Goal: Information Seeking & Learning: Learn about a topic

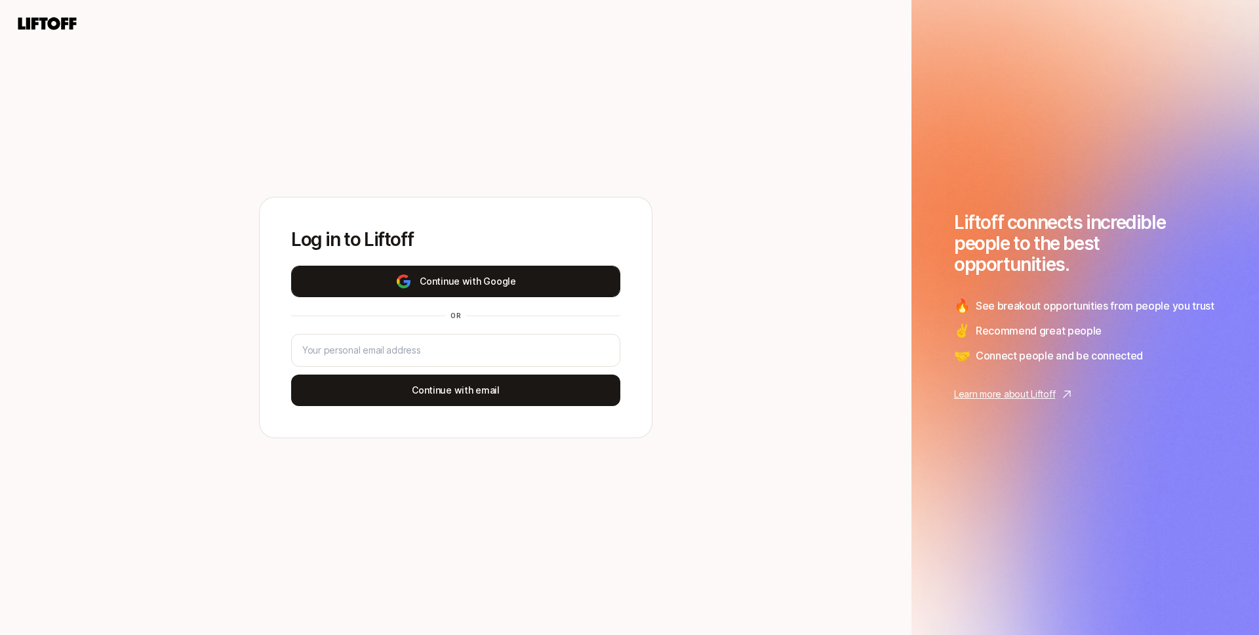
click at [506, 288] on button "Continue with Google" at bounding box center [455, 280] width 329 height 31
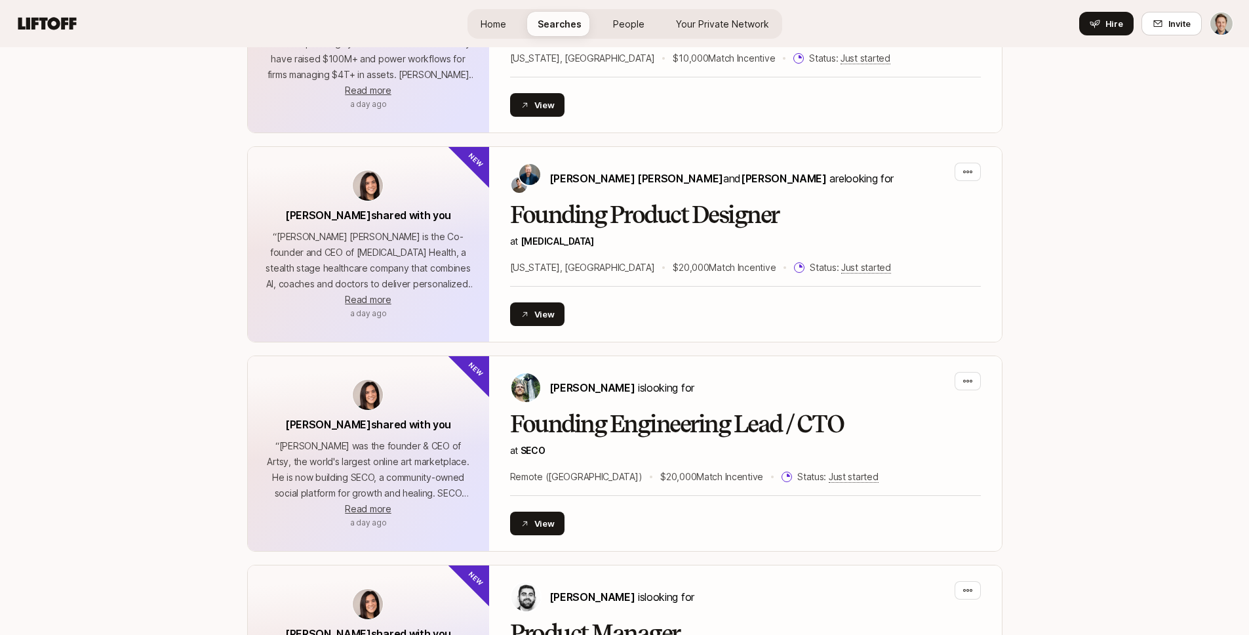
scroll to position [1078, 0]
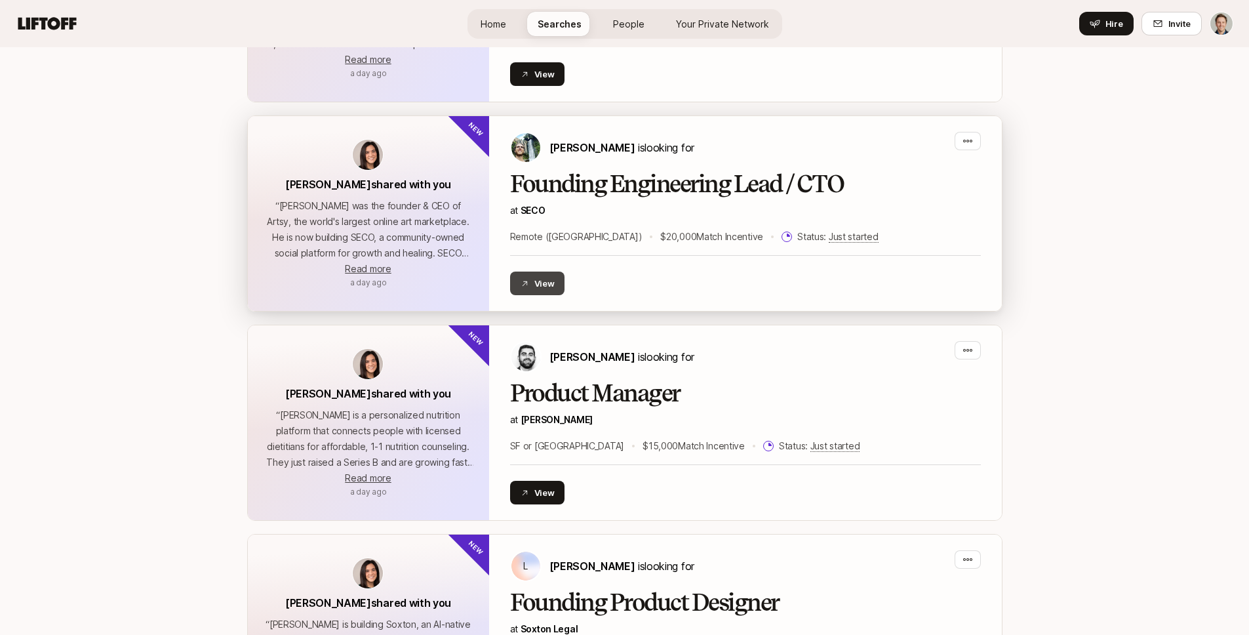
click at [518, 275] on button "View" at bounding box center [537, 283] width 55 height 24
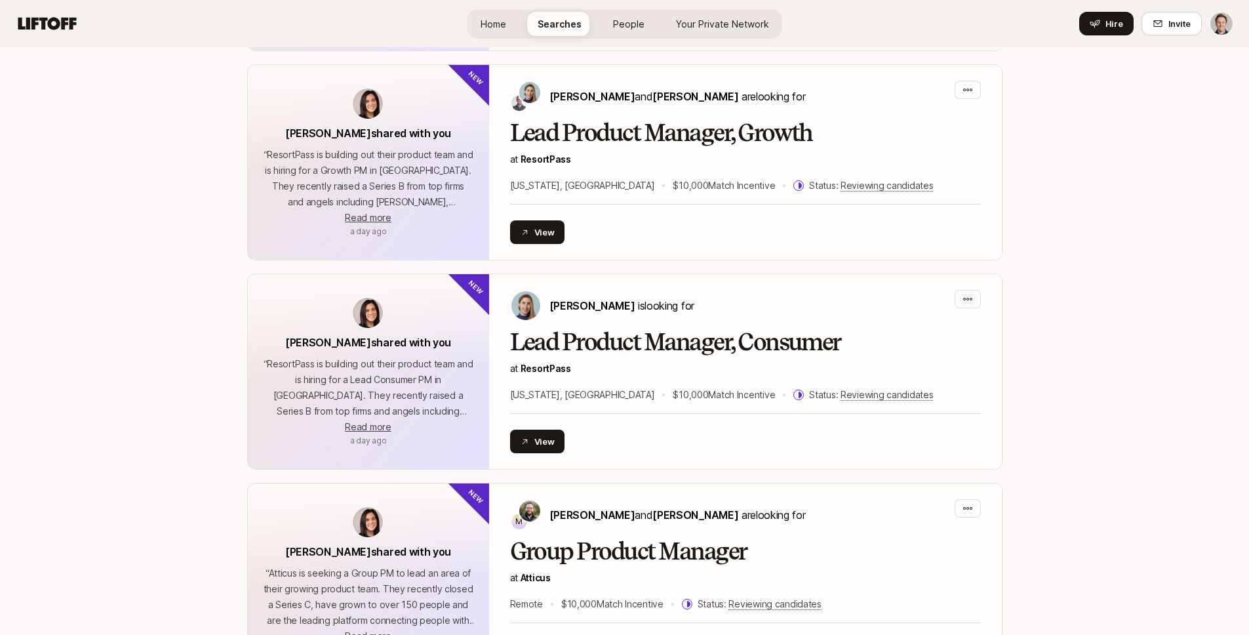
scroll to position [1761, 0]
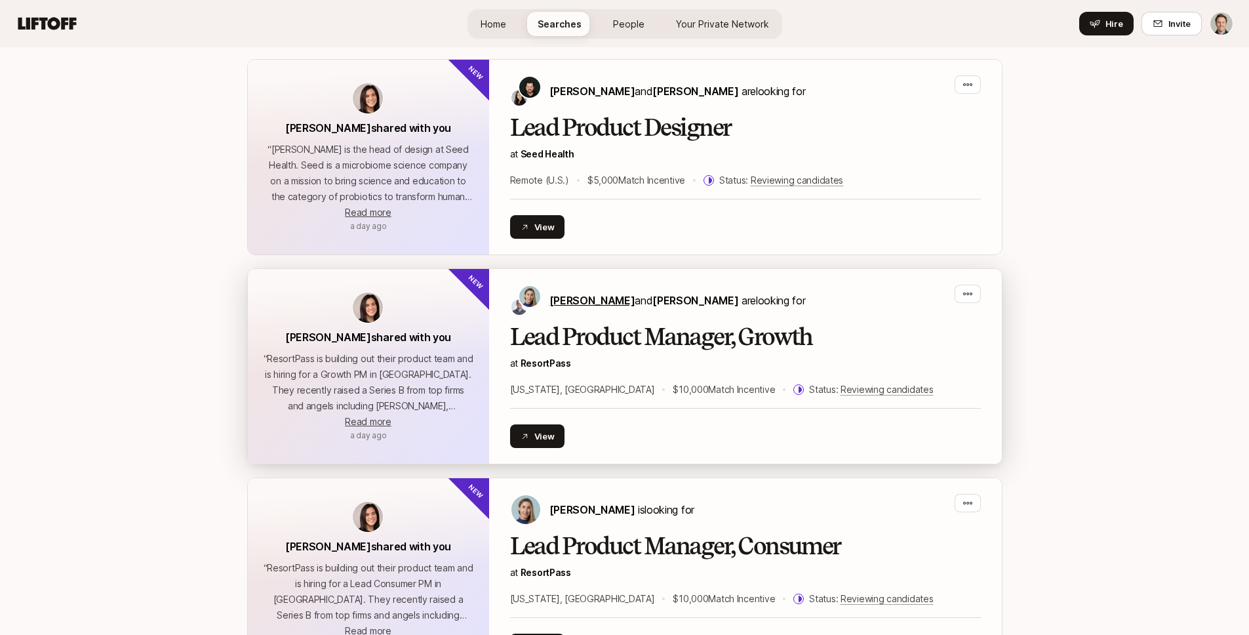
click at [586, 303] on span "Amy Krym" at bounding box center [592, 300] width 86 height 13
click at [652, 300] on span "Josh Berg" at bounding box center [695, 300] width 86 height 13
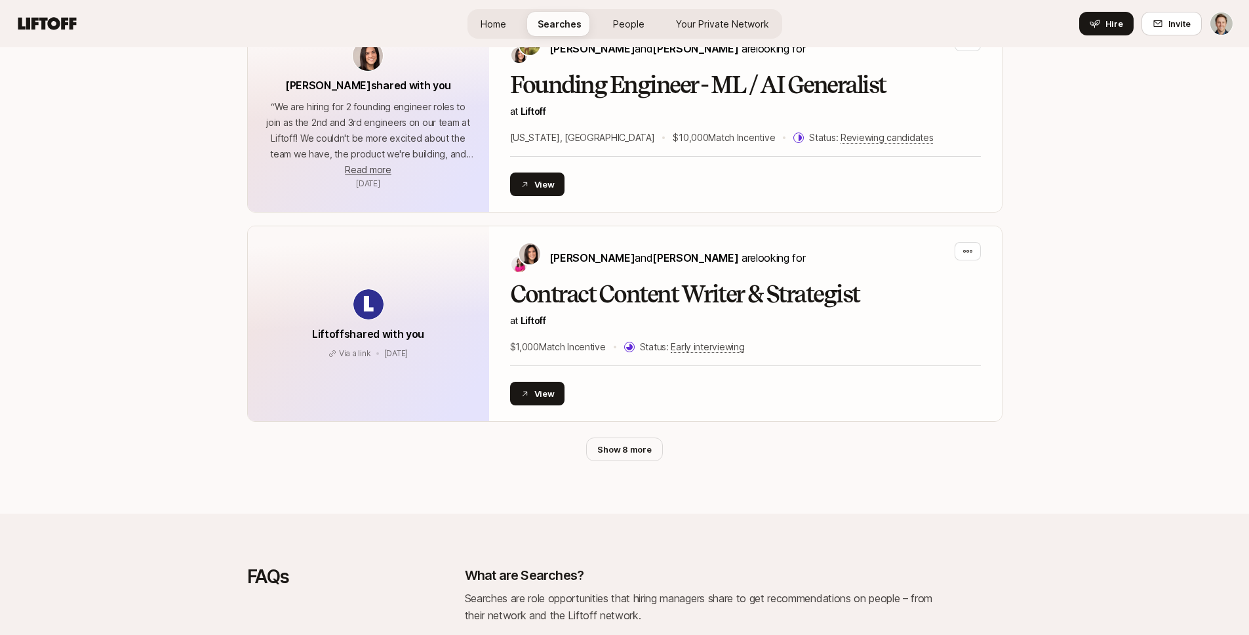
scroll to position [3269, 0]
